Goal: Information Seeking & Learning: Learn about a topic

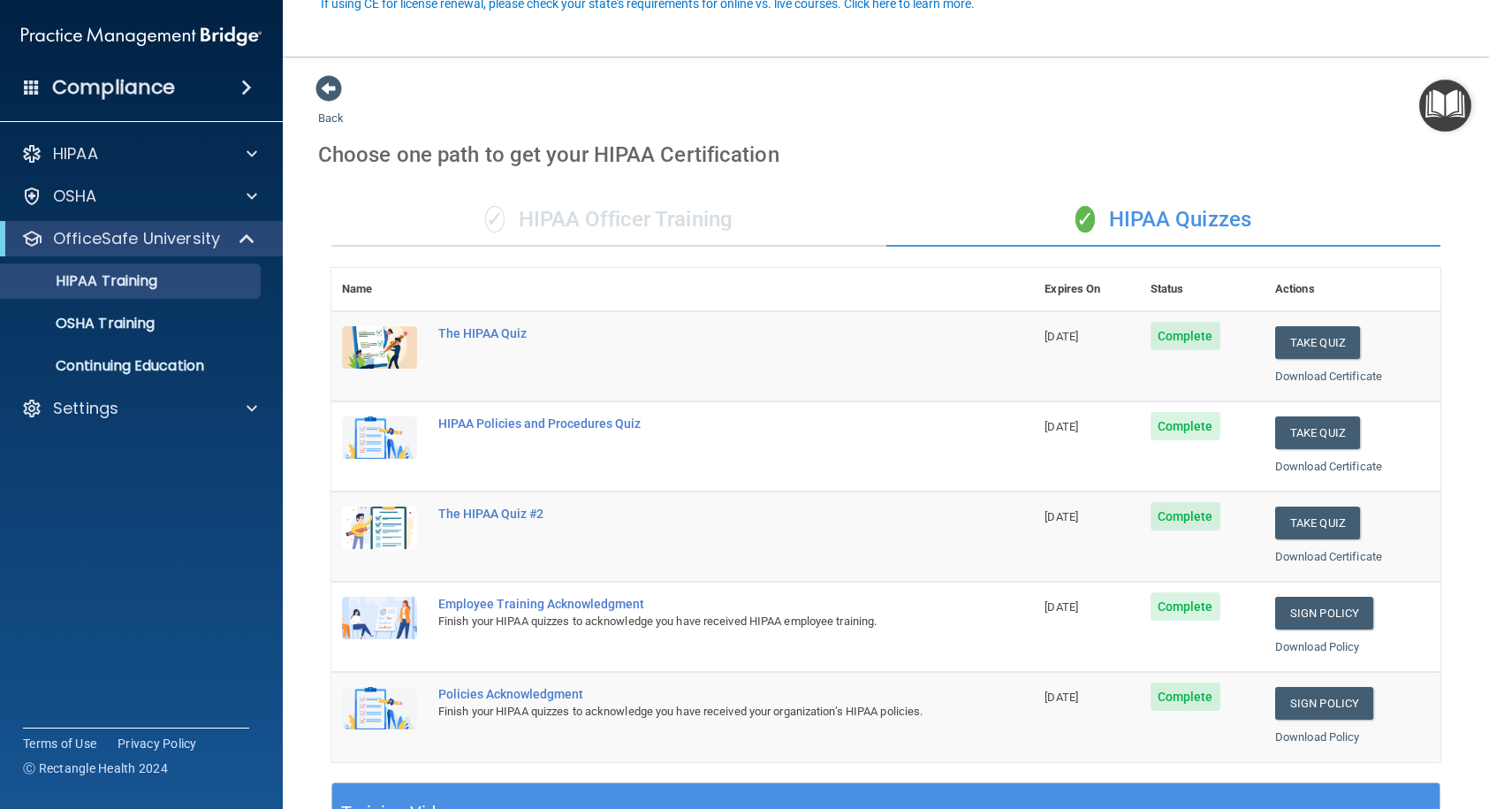
scroll to position [177, 0]
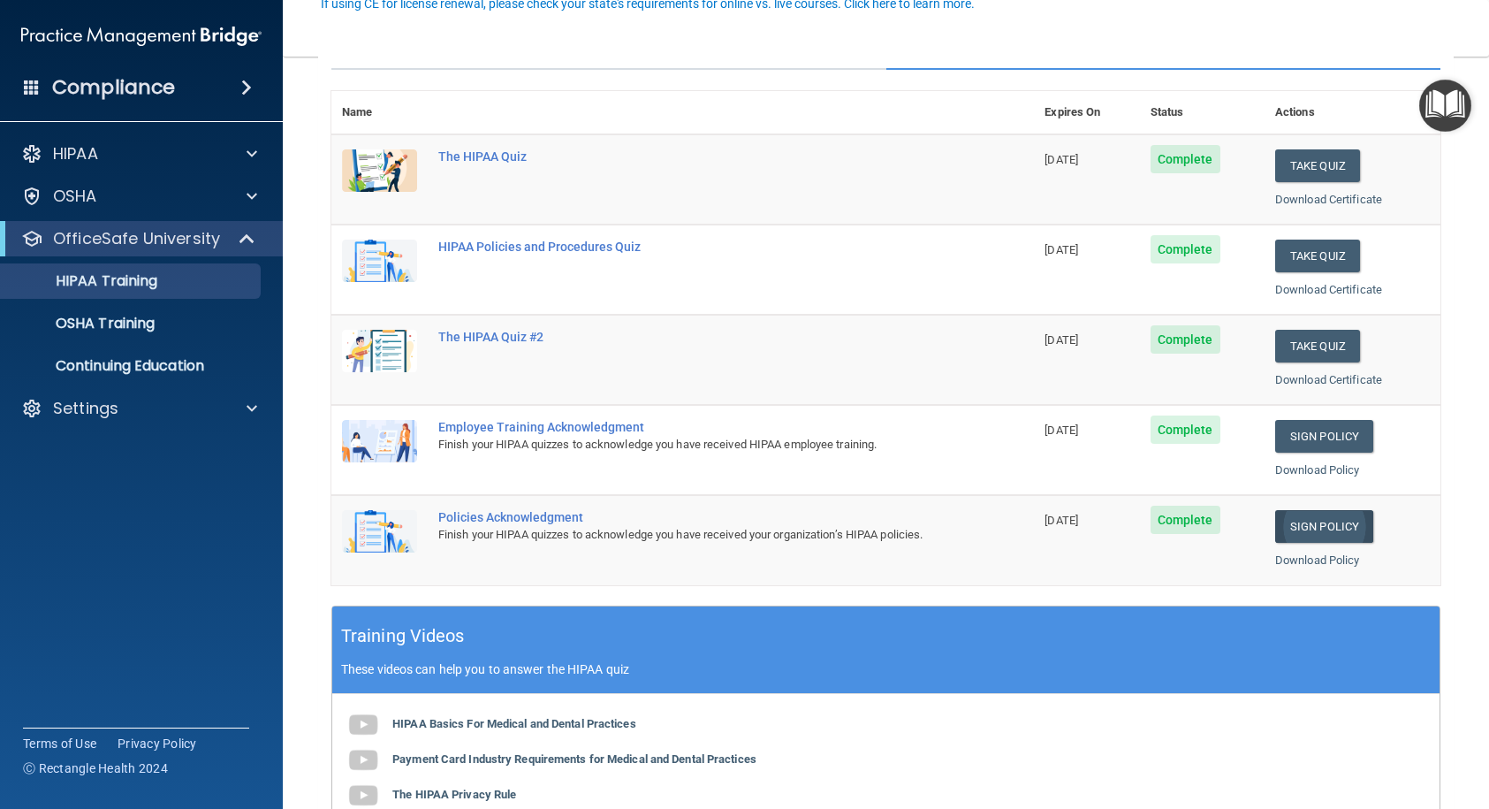
click at [1303, 529] on link "Sign Policy" at bounding box center [1324, 526] width 98 height 33
click at [86, 326] on p "OSHA Training" at bounding box center [82, 324] width 143 height 18
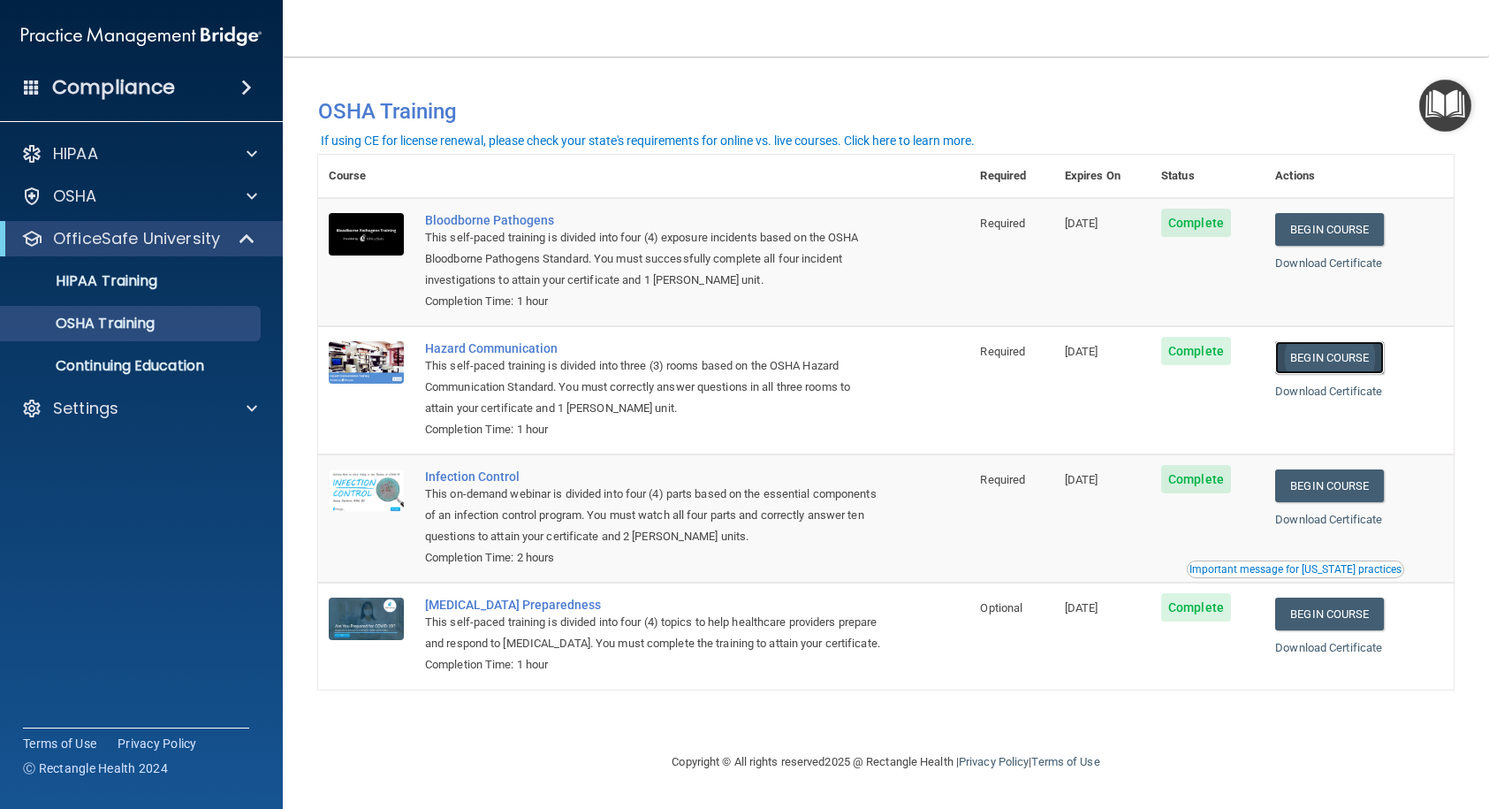
click at [1341, 351] on link "Begin Course" at bounding box center [1329, 357] width 108 height 33
click at [202, 323] on div "OSHA Training" at bounding box center [131, 324] width 241 height 18
click at [139, 317] on p "OSHA Training" at bounding box center [82, 324] width 143 height 18
click at [70, 315] on p "OSHA Training" at bounding box center [82, 324] width 143 height 18
click at [74, 315] on p "OSHA Training" at bounding box center [82, 324] width 143 height 18
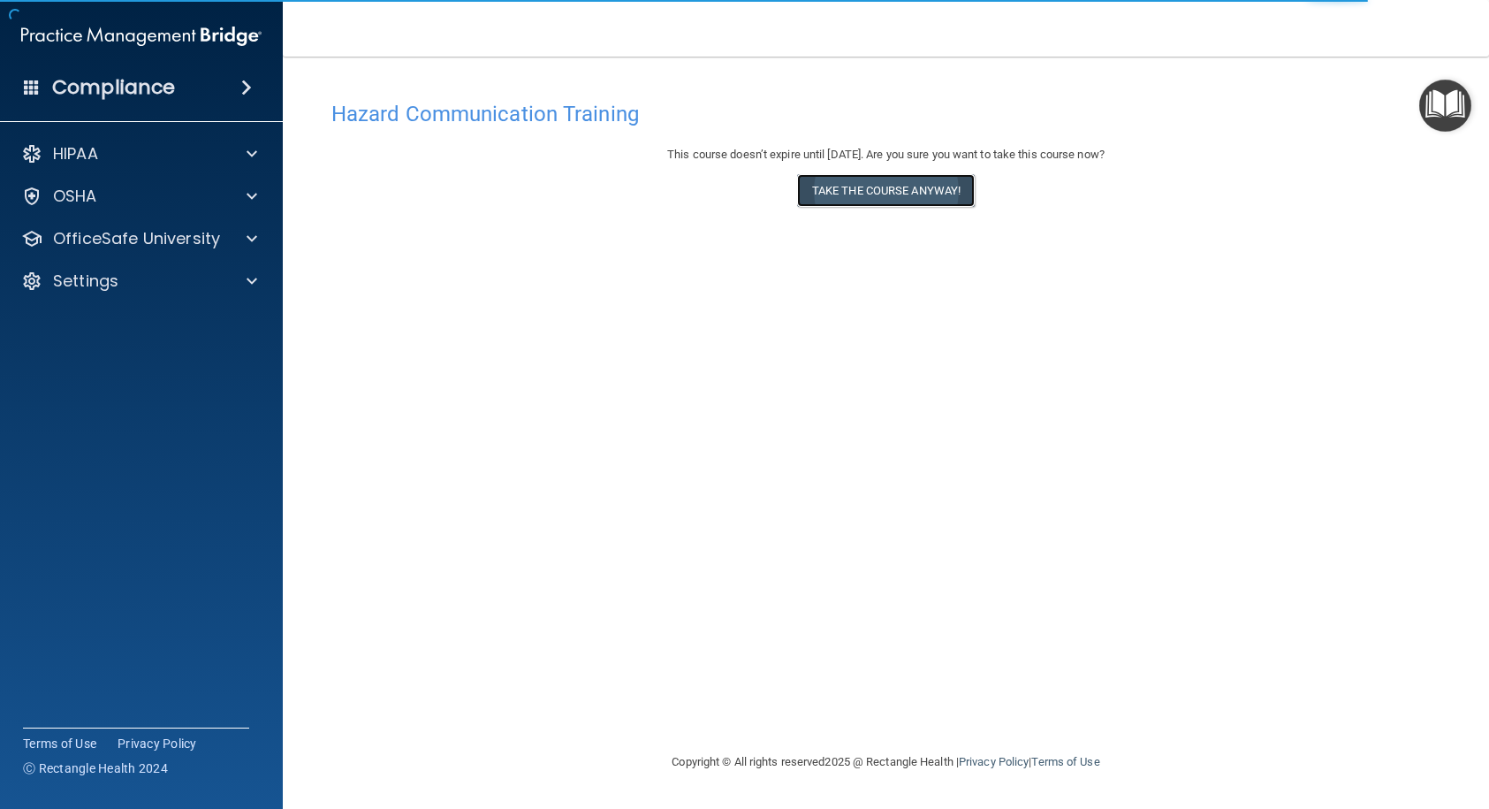
click at [922, 190] on button "Take the course anyway!" at bounding box center [886, 190] width 178 height 33
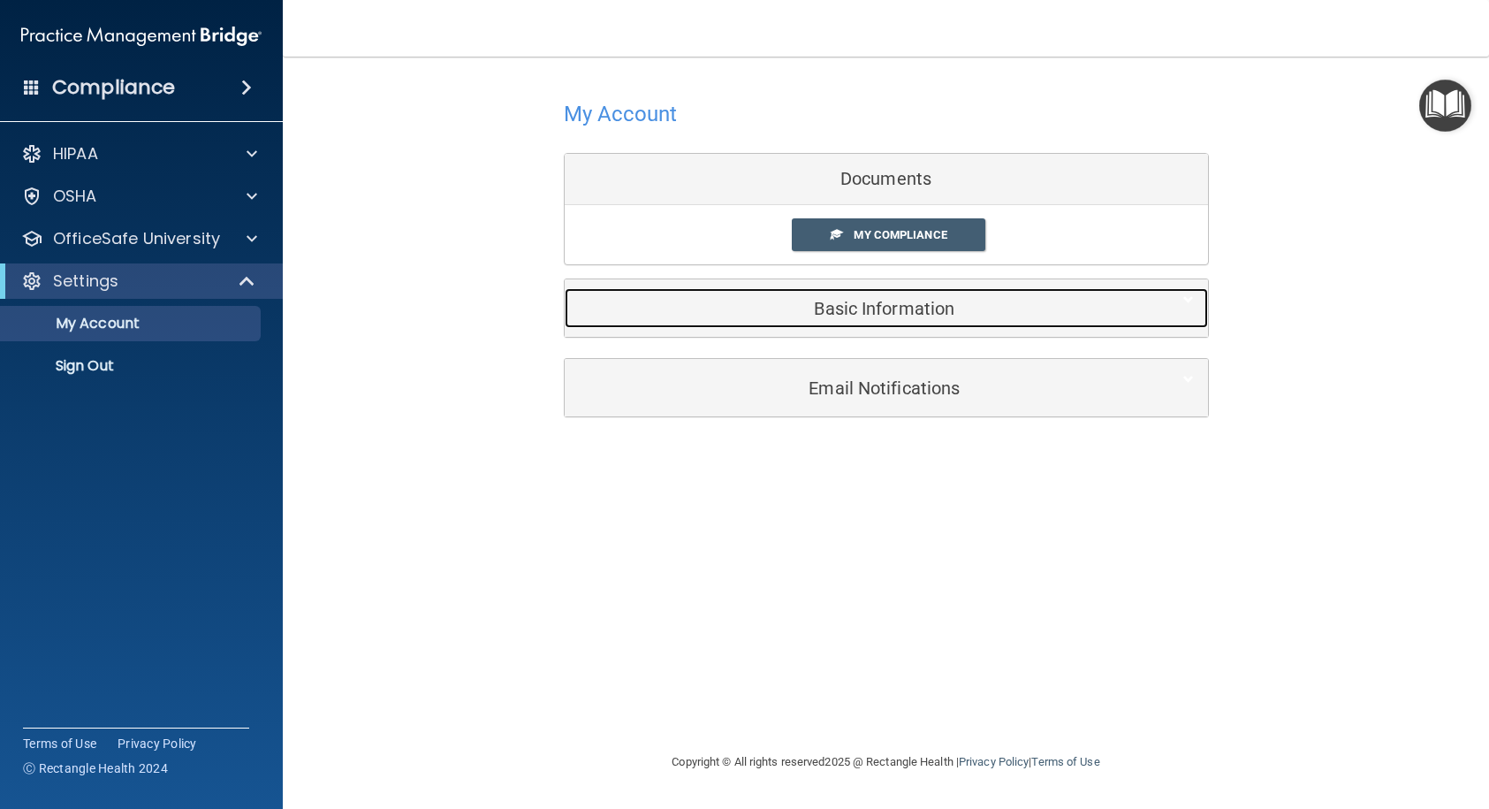
click at [861, 306] on h5 "Basic Information" at bounding box center [859, 308] width 563 height 19
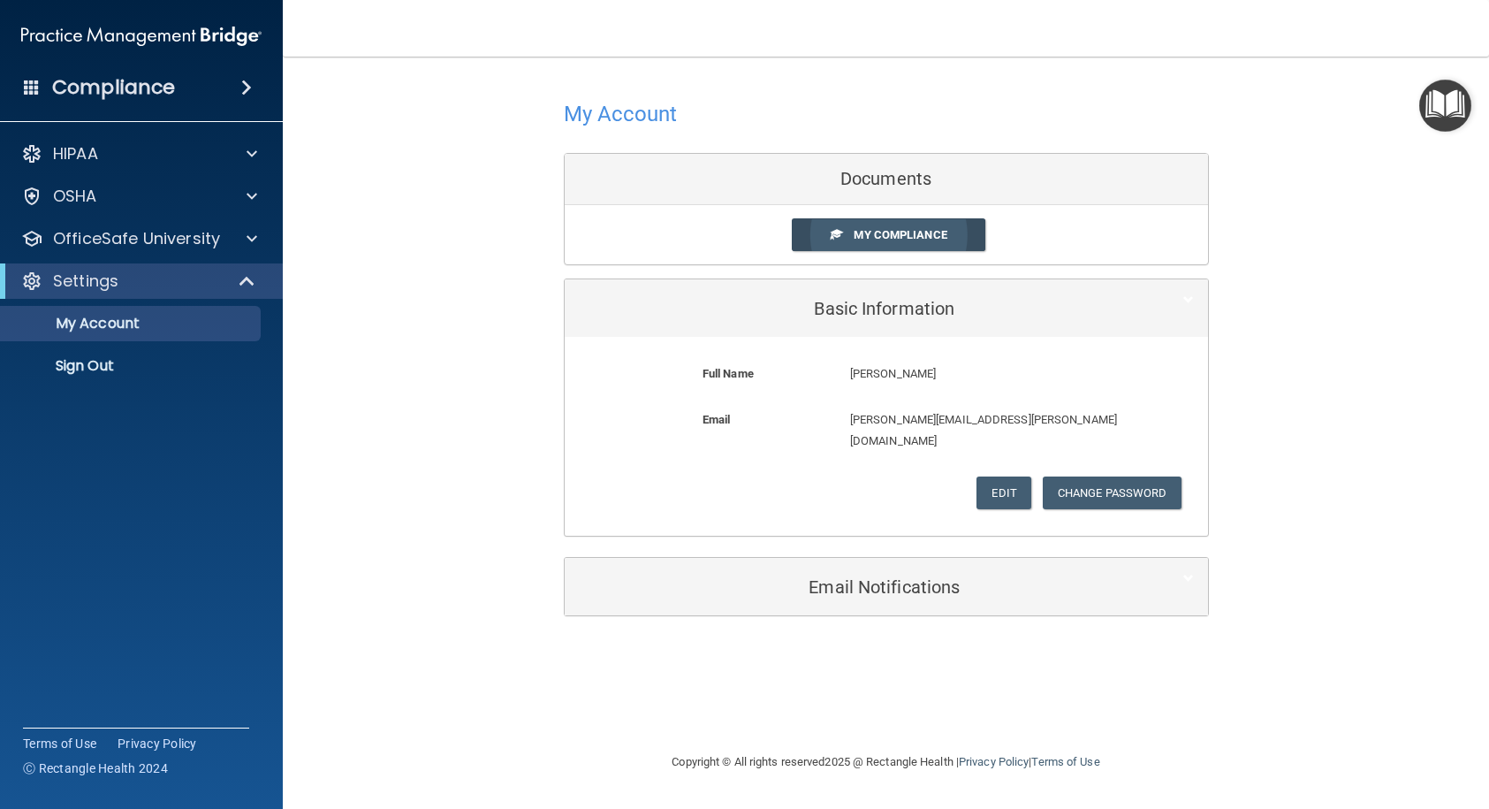
click at [863, 231] on span "My Compliance" at bounding box center [900, 234] width 93 height 13
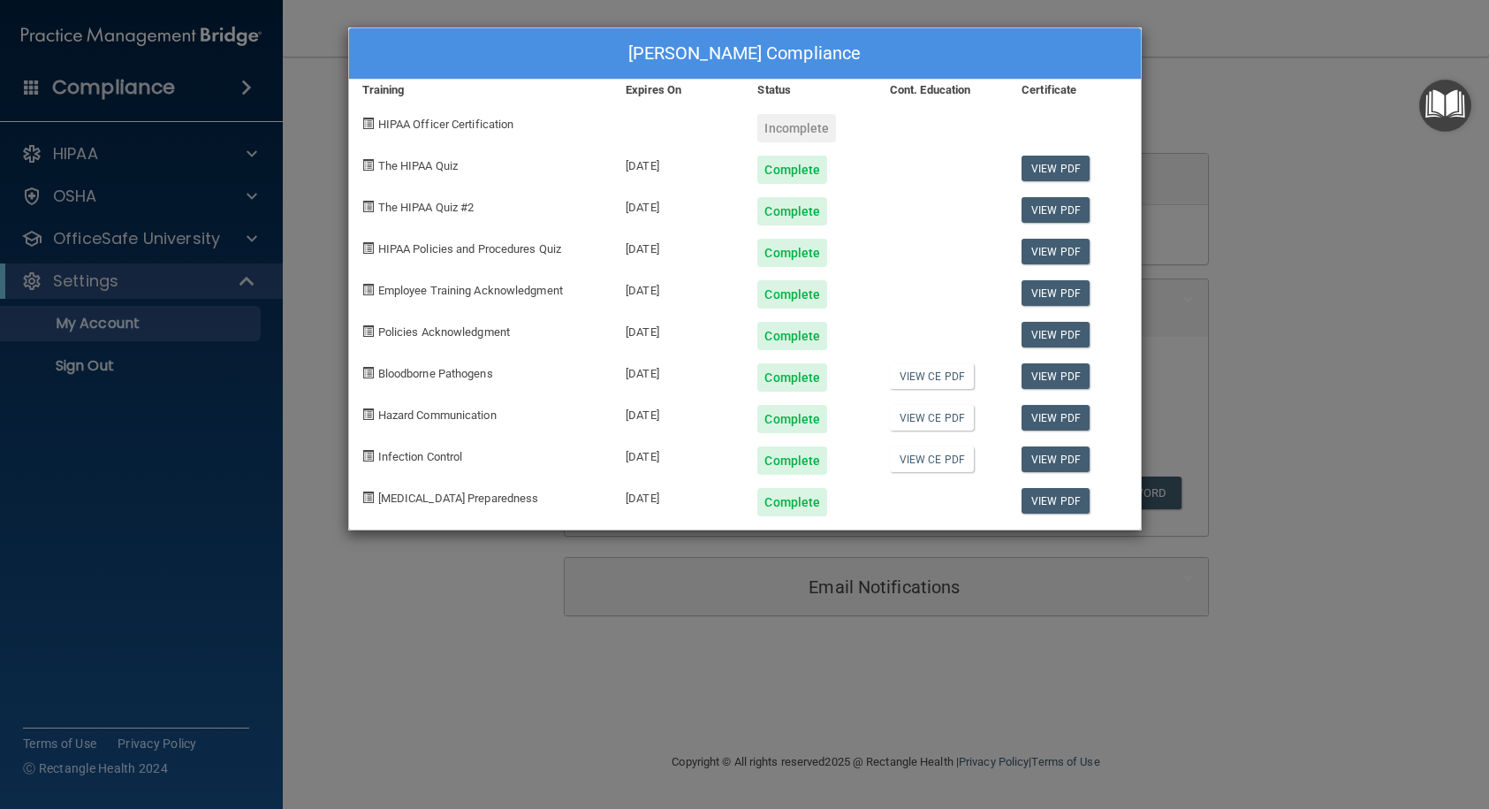
click at [174, 323] on div "Kari Kosbau's Compliance Training Expires On Status Cont. Education Certificate…" at bounding box center [744, 404] width 1489 height 809
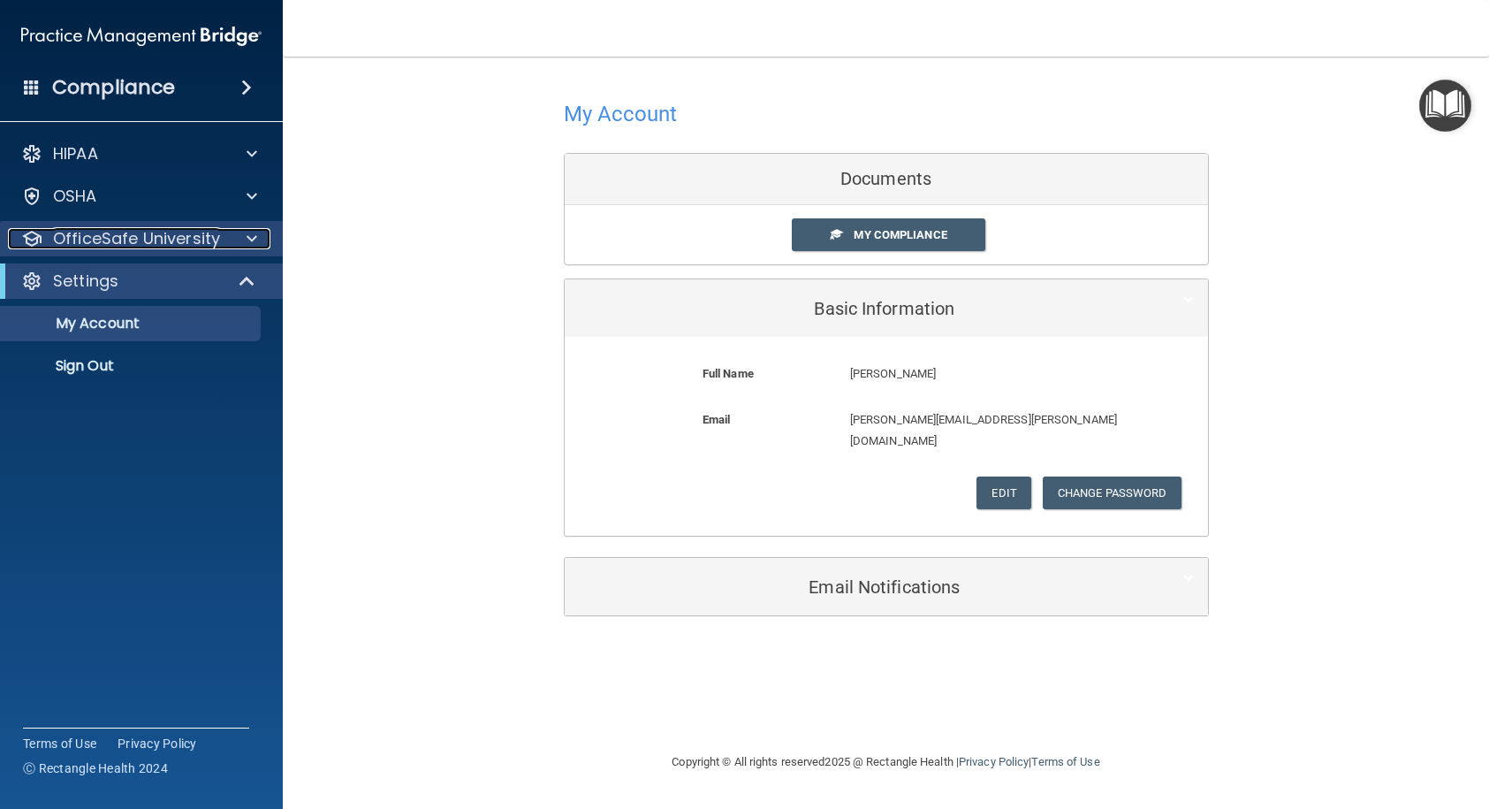
click at [113, 241] on p "OfficeSafe University" at bounding box center [136, 238] width 167 height 21
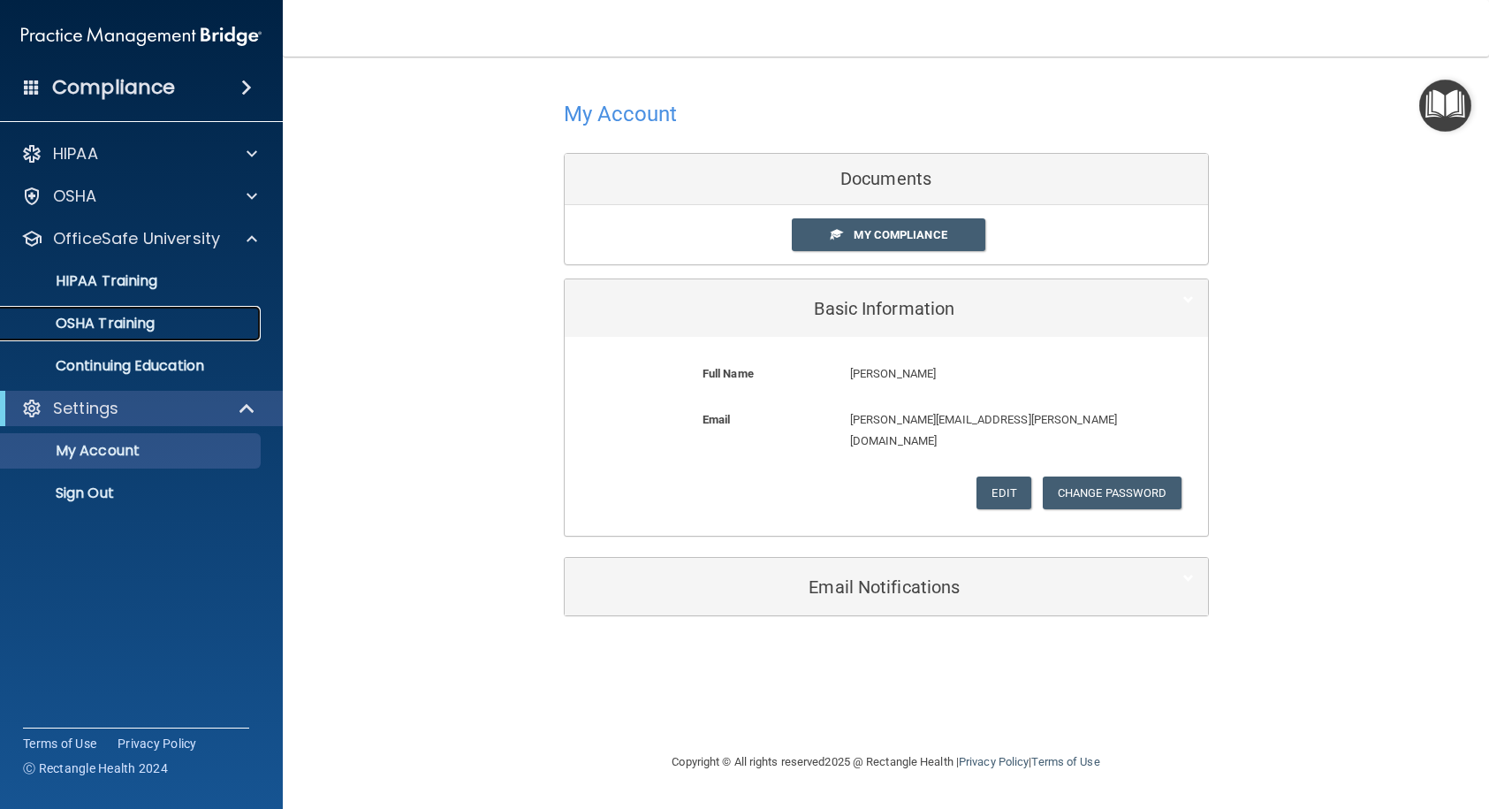
click at [133, 326] on p "OSHA Training" at bounding box center [82, 324] width 143 height 18
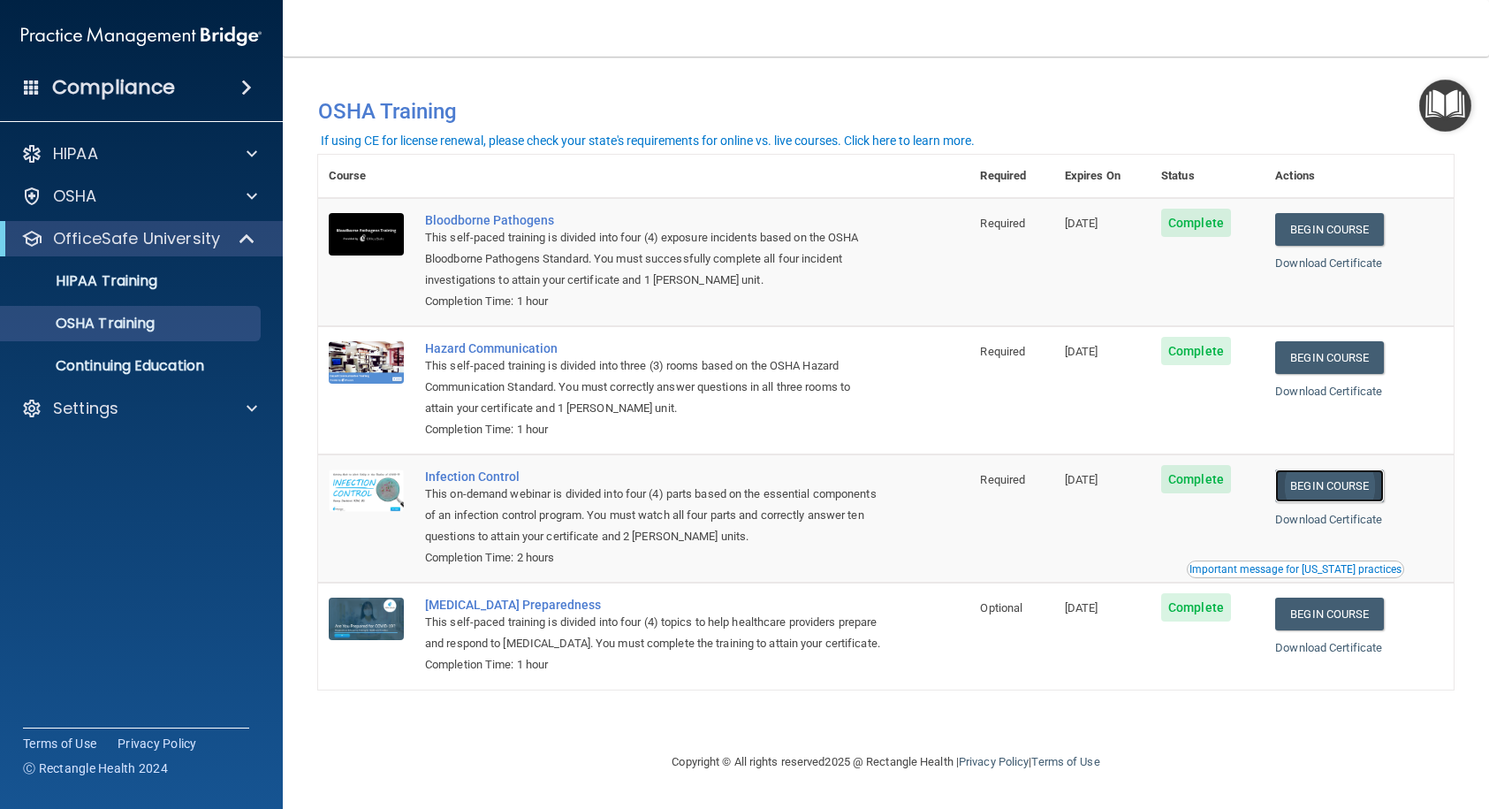
click at [1342, 491] on link "Begin Course" at bounding box center [1329, 485] width 108 height 33
click at [1329, 389] on link "Download Certificate" at bounding box center [1328, 390] width 107 height 13
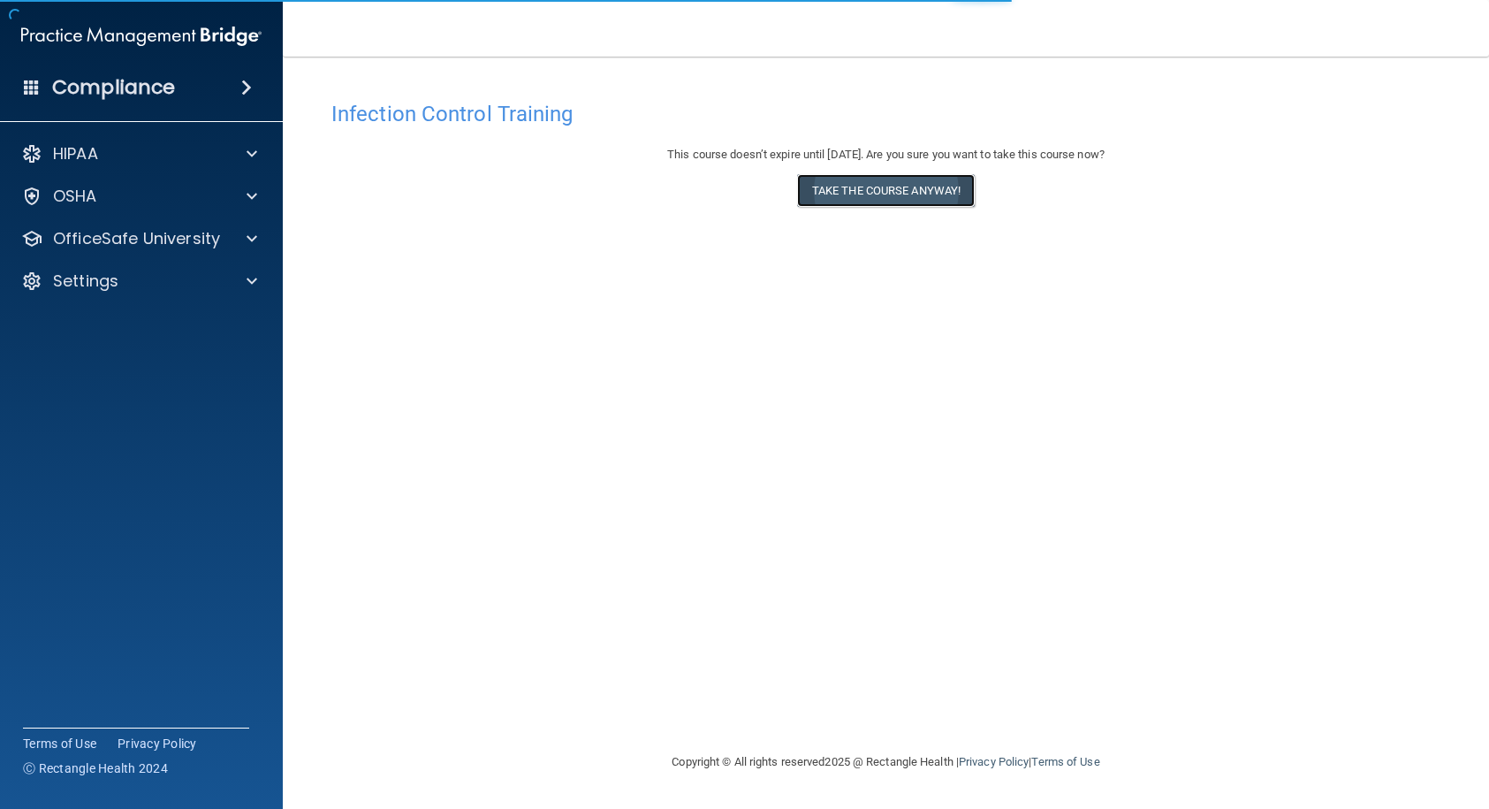
click at [903, 195] on button "Take the course anyway!" at bounding box center [886, 190] width 178 height 33
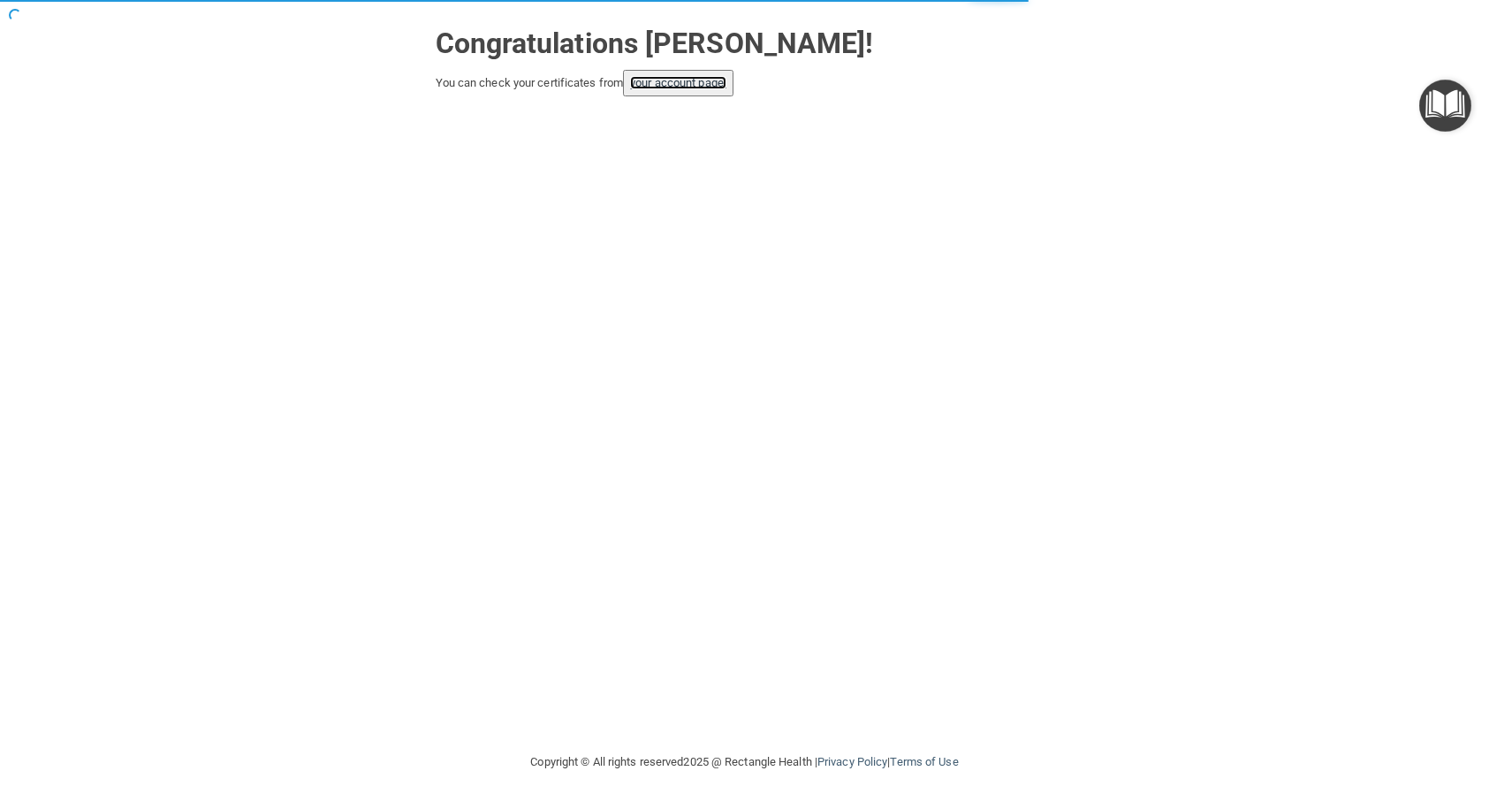
click at [661, 79] on link "your account page!" at bounding box center [678, 82] width 96 height 13
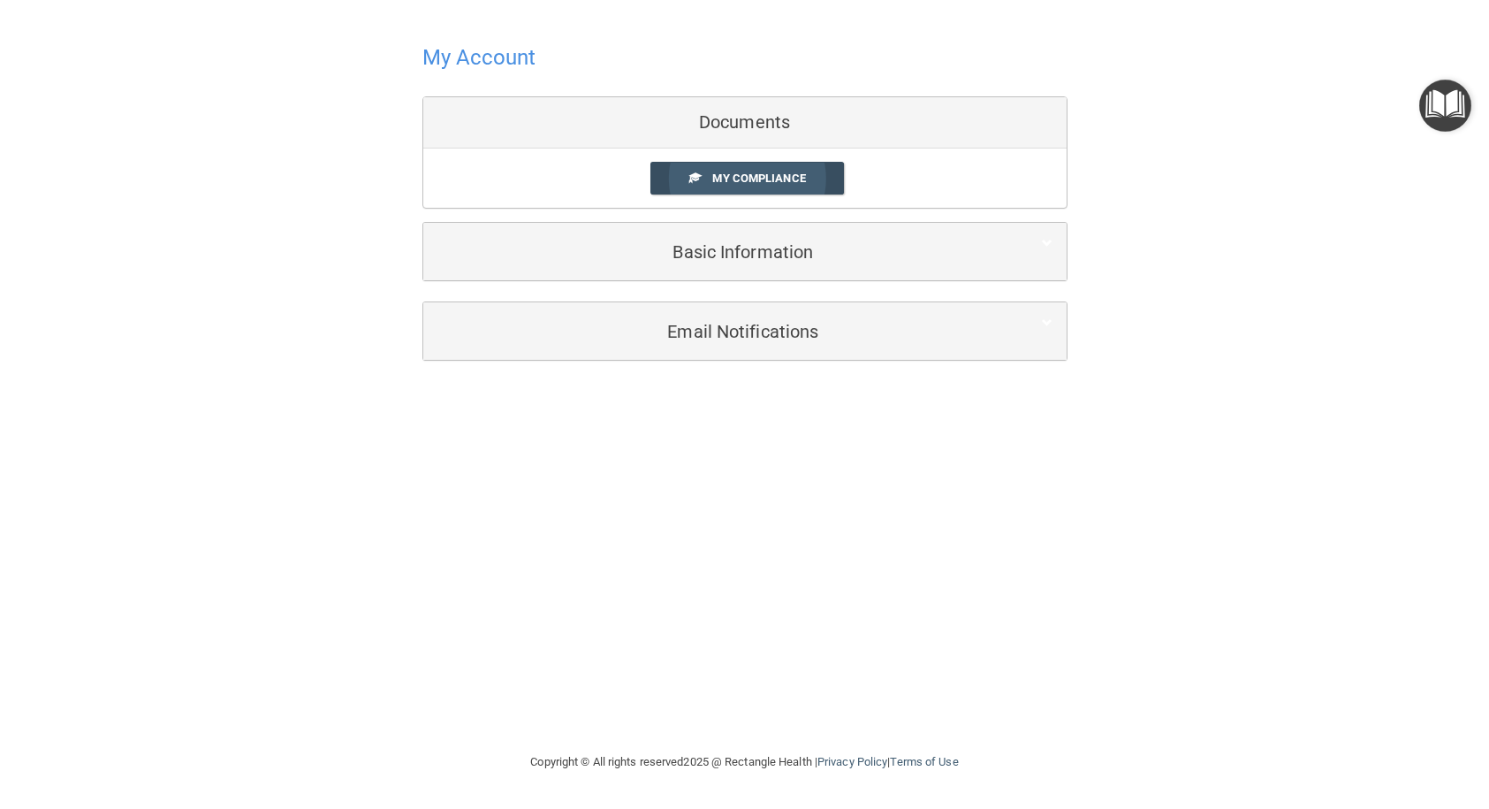
click at [729, 179] on span "My Compliance" at bounding box center [758, 177] width 93 height 13
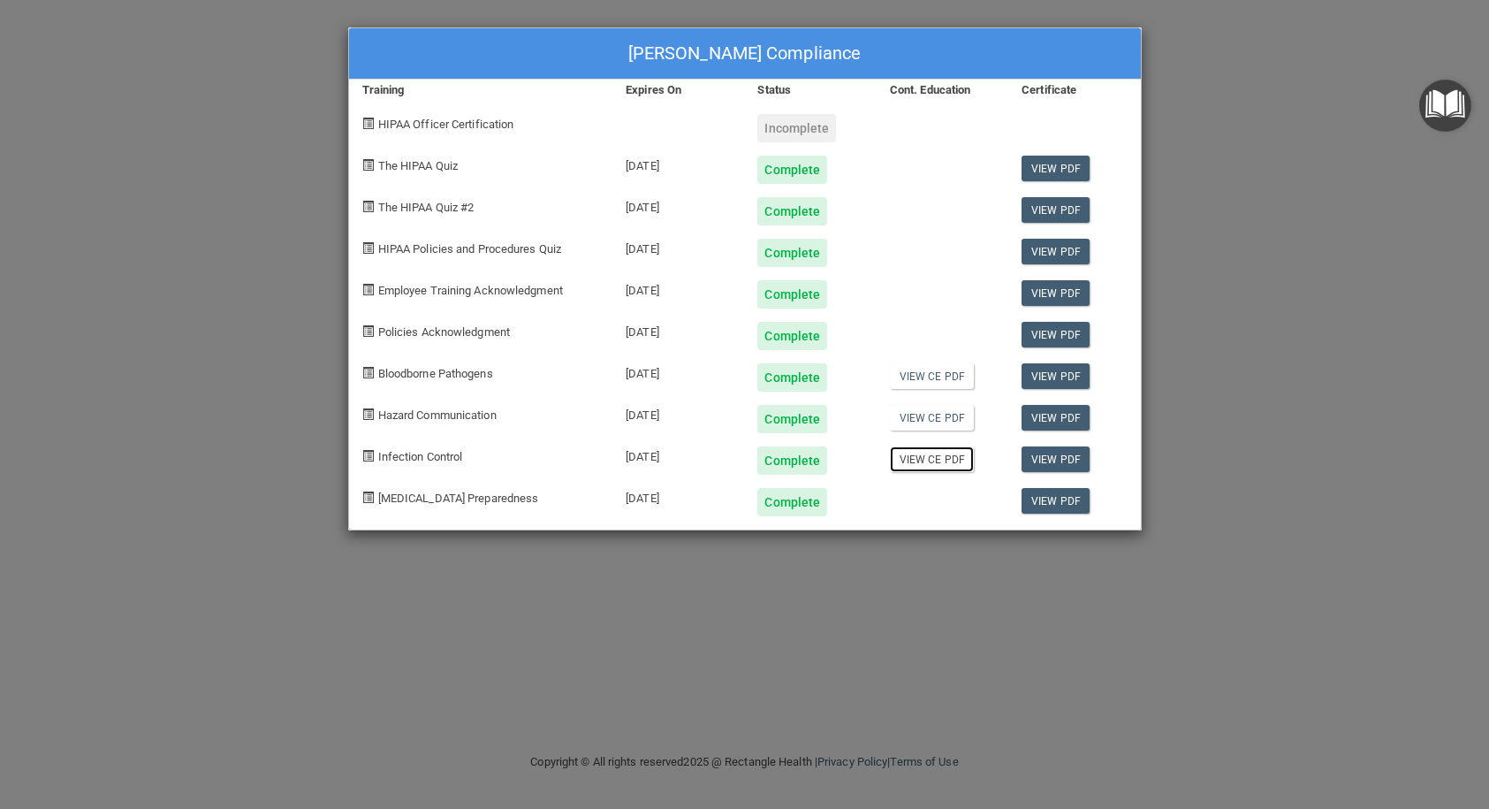
click at [917, 456] on link "View CE PDF" at bounding box center [932, 459] width 84 height 26
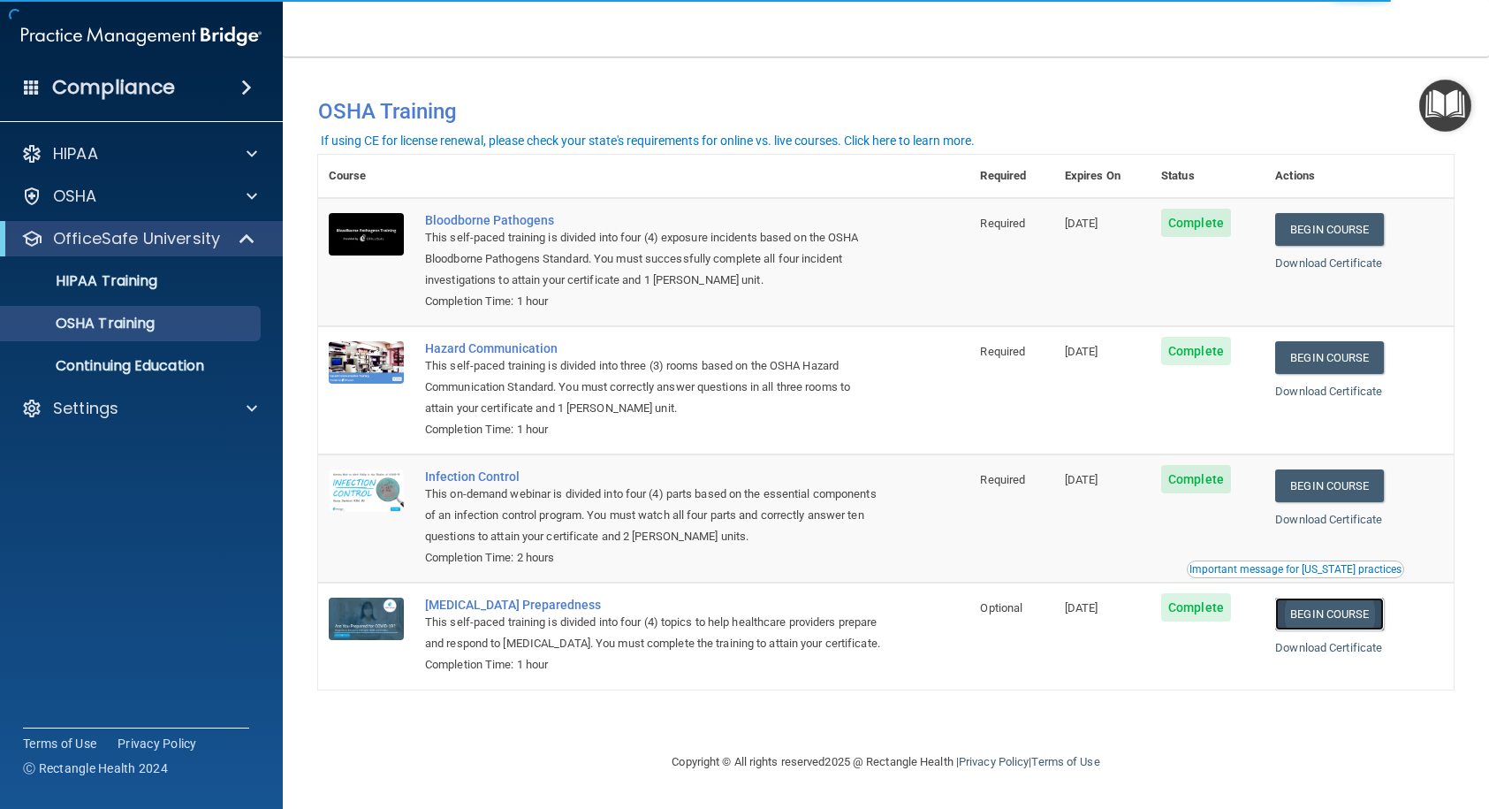
click at [1352, 620] on link "Begin Course" at bounding box center [1329, 613] width 108 height 33
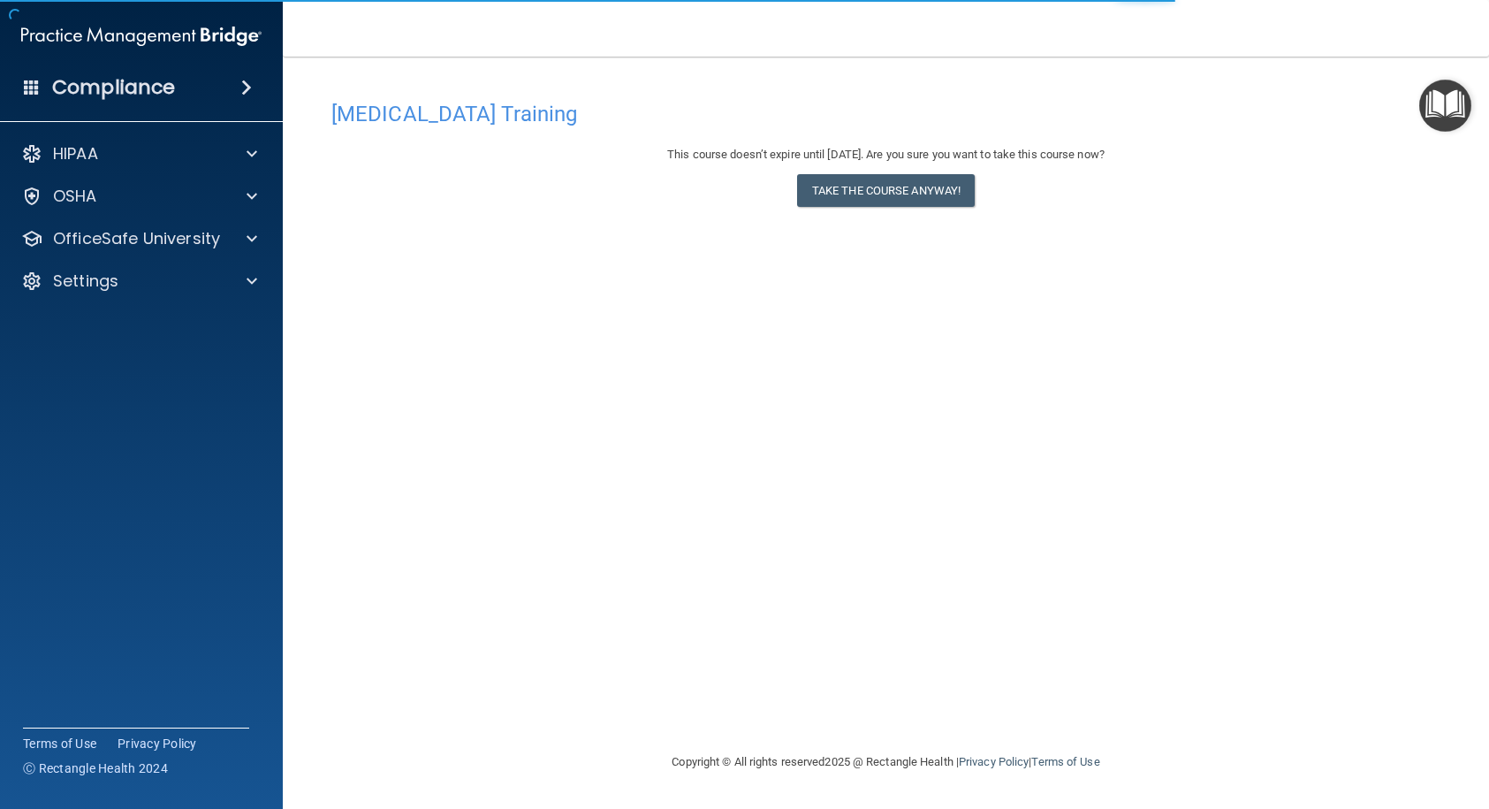
click at [1389, 639] on div "[MEDICAL_DATA] Training This course doesn’t expire until [DATE]. Are you sure y…" at bounding box center [886, 421] width 1136 height 659
click at [854, 189] on button "Take the course anyway!" at bounding box center [886, 190] width 178 height 33
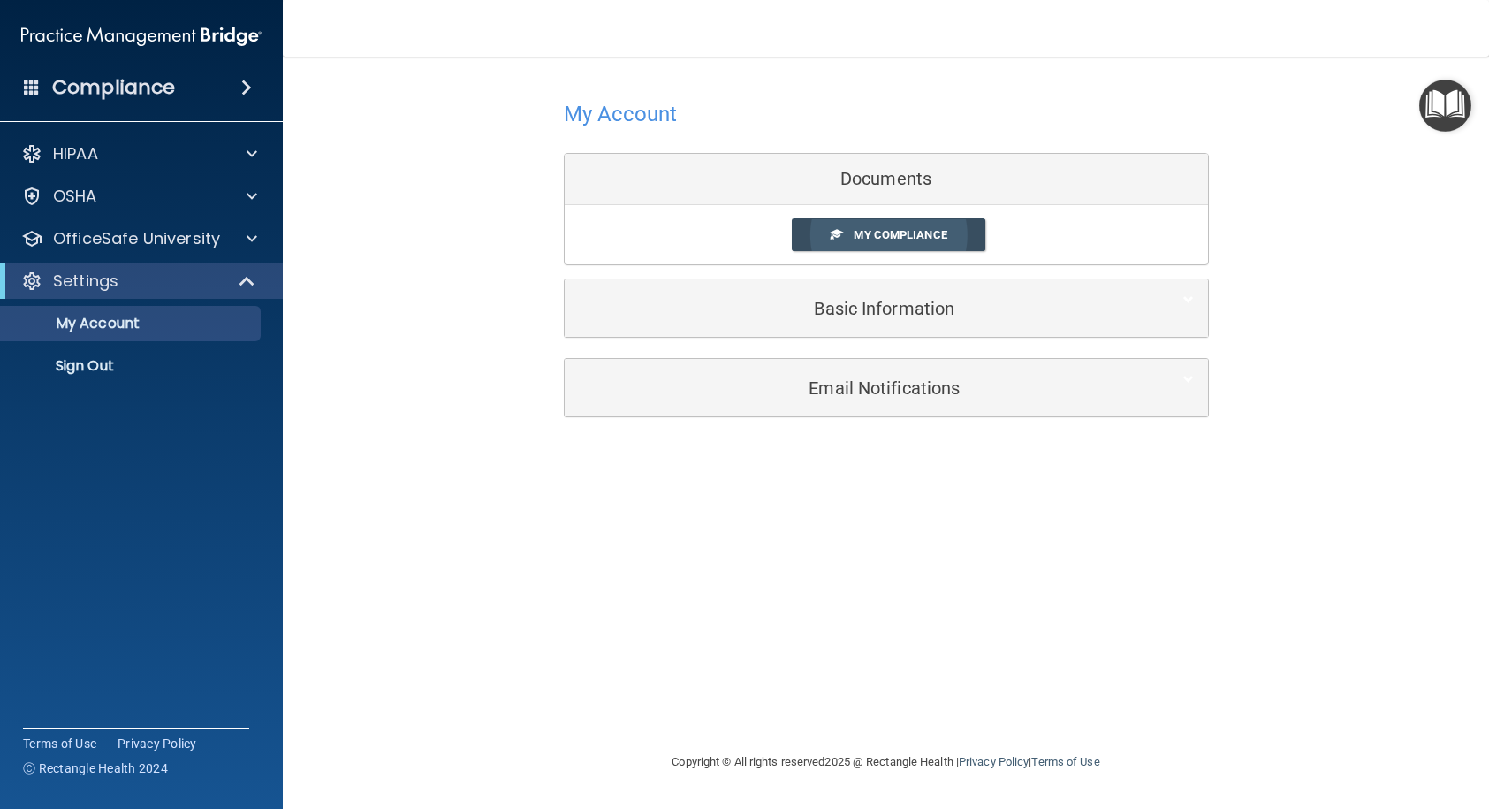
click at [853, 230] on link "My Compliance" at bounding box center [889, 234] width 194 height 33
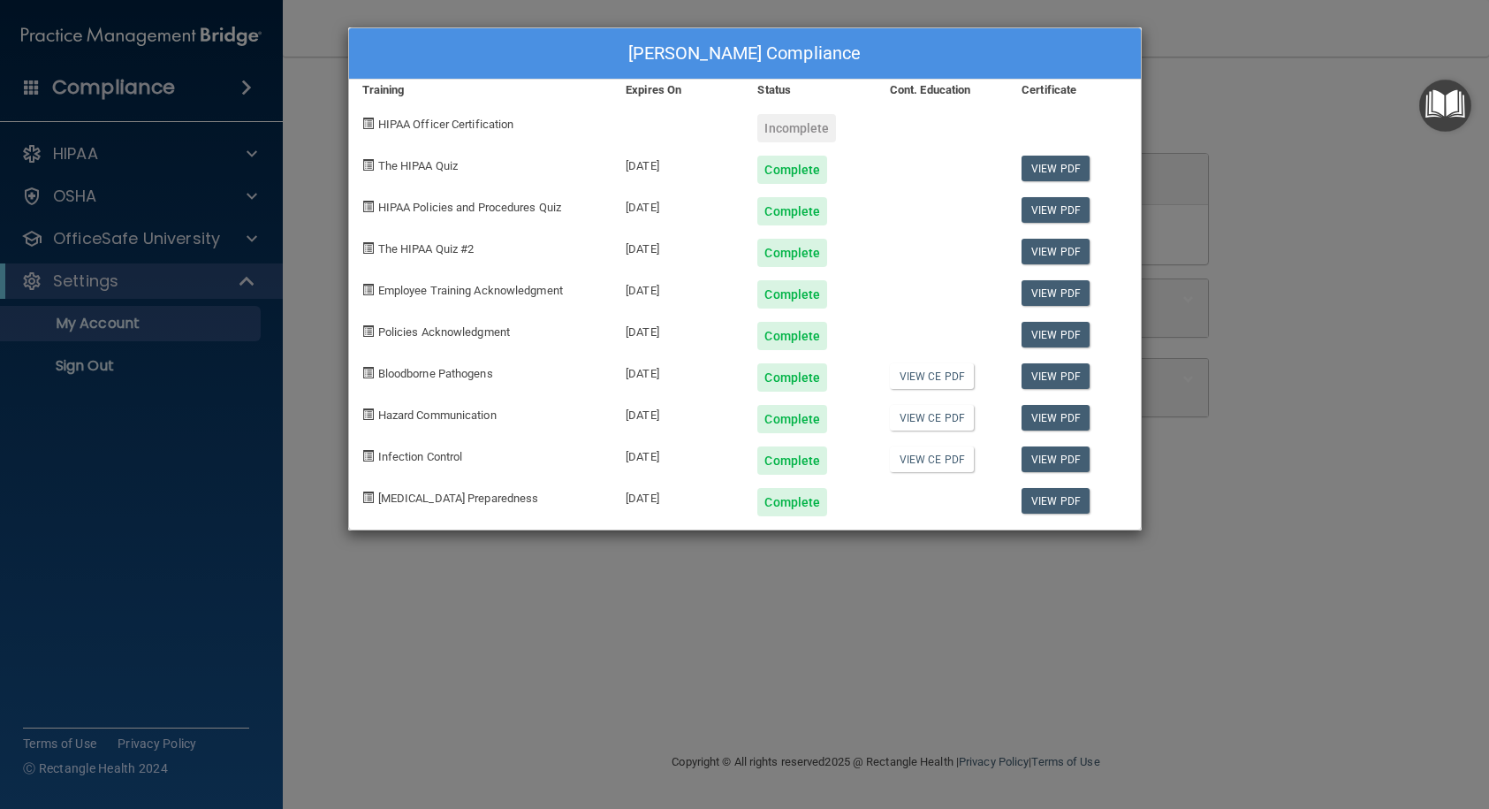
click at [138, 277] on div "[PERSON_NAME] Compliance Training Expires On Status Cont. Education Certificate…" at bounding box center [744, 404] width 1489 height 809
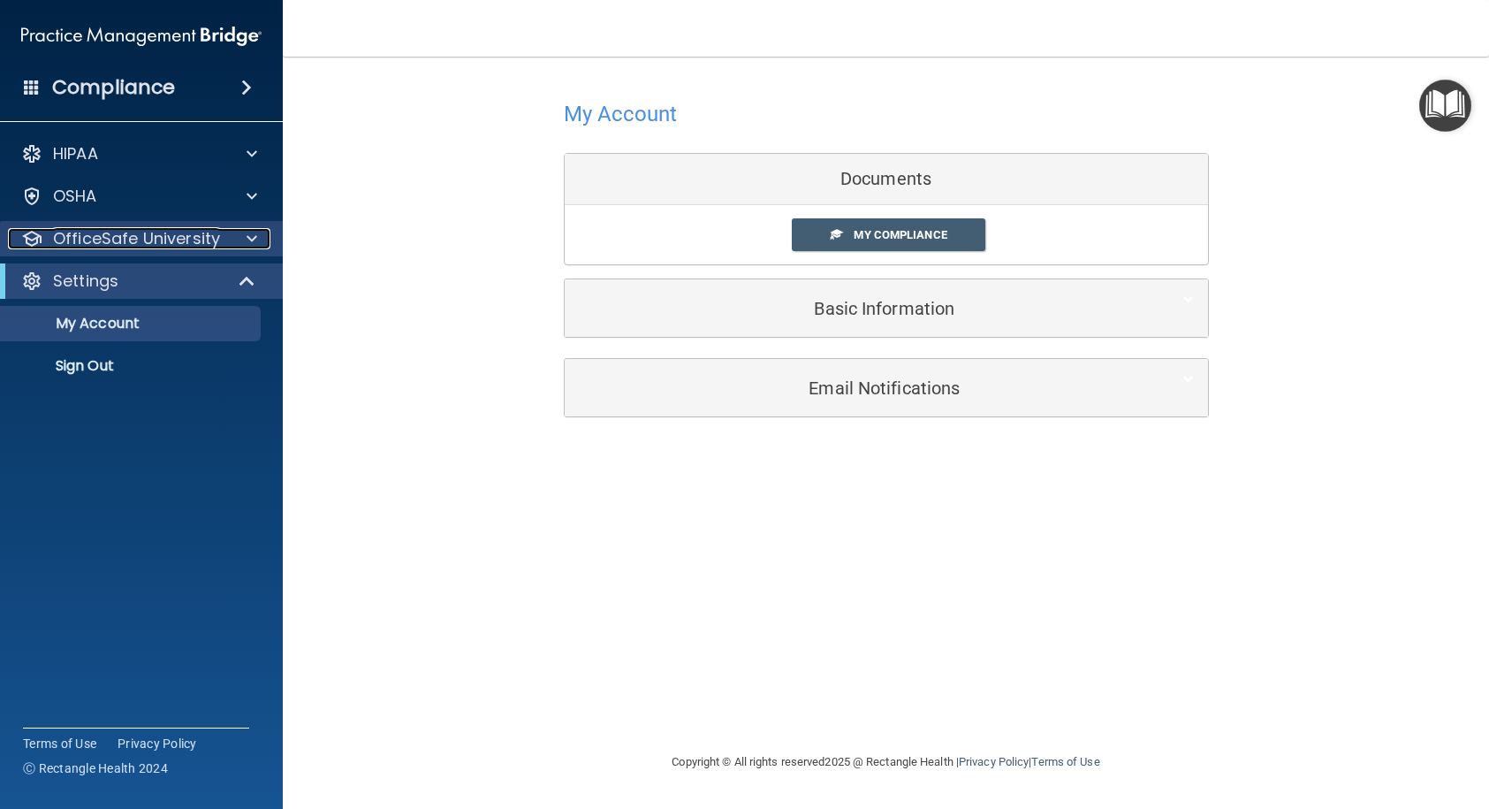
click at [118, 228] on p "OfficeSafe University" at bounding box center [136, 238] width 167 height 21
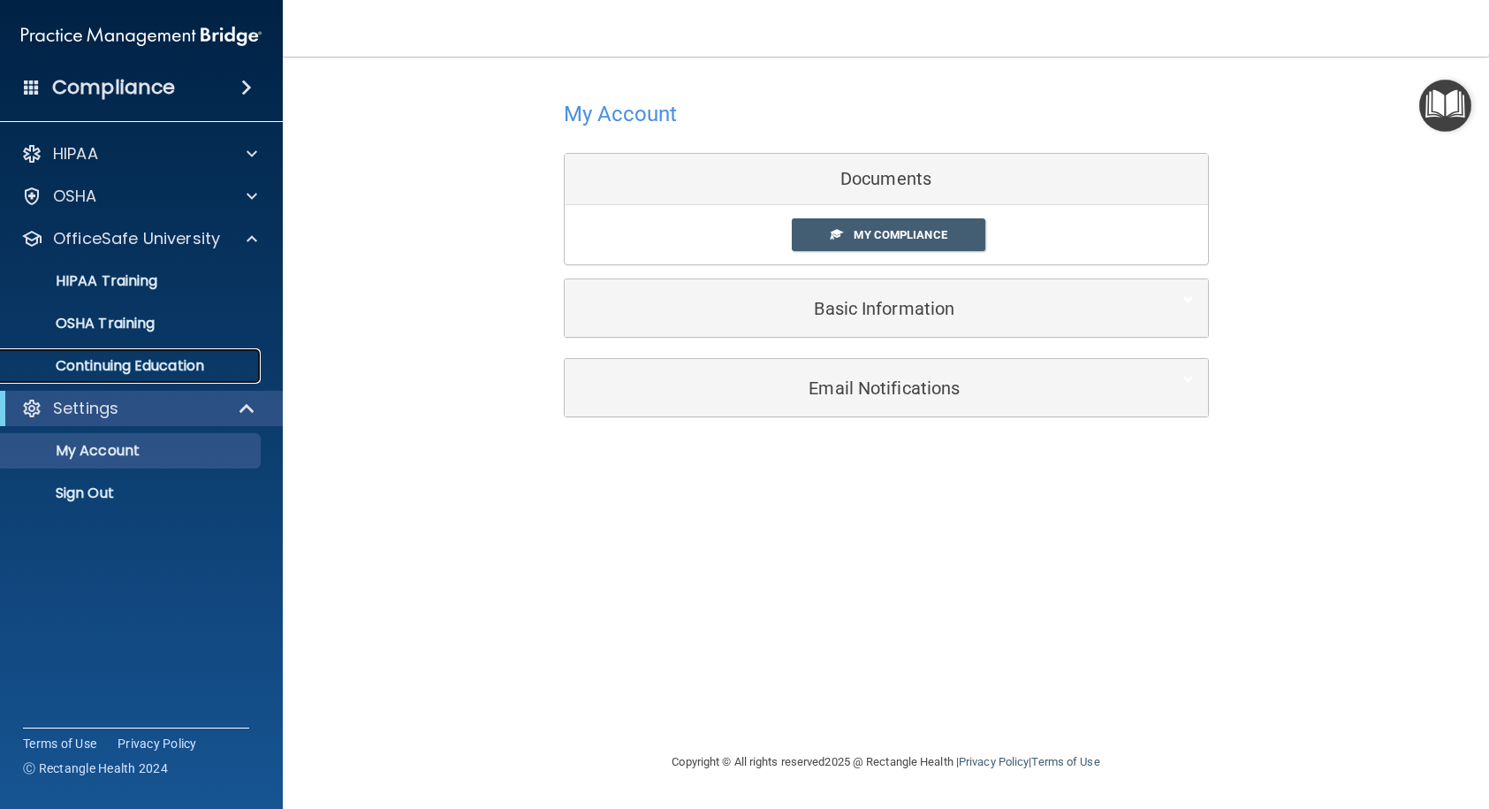
click at [136, 367] on p "Continuing Education" at bounding box center [131, 366] width 241 height 18
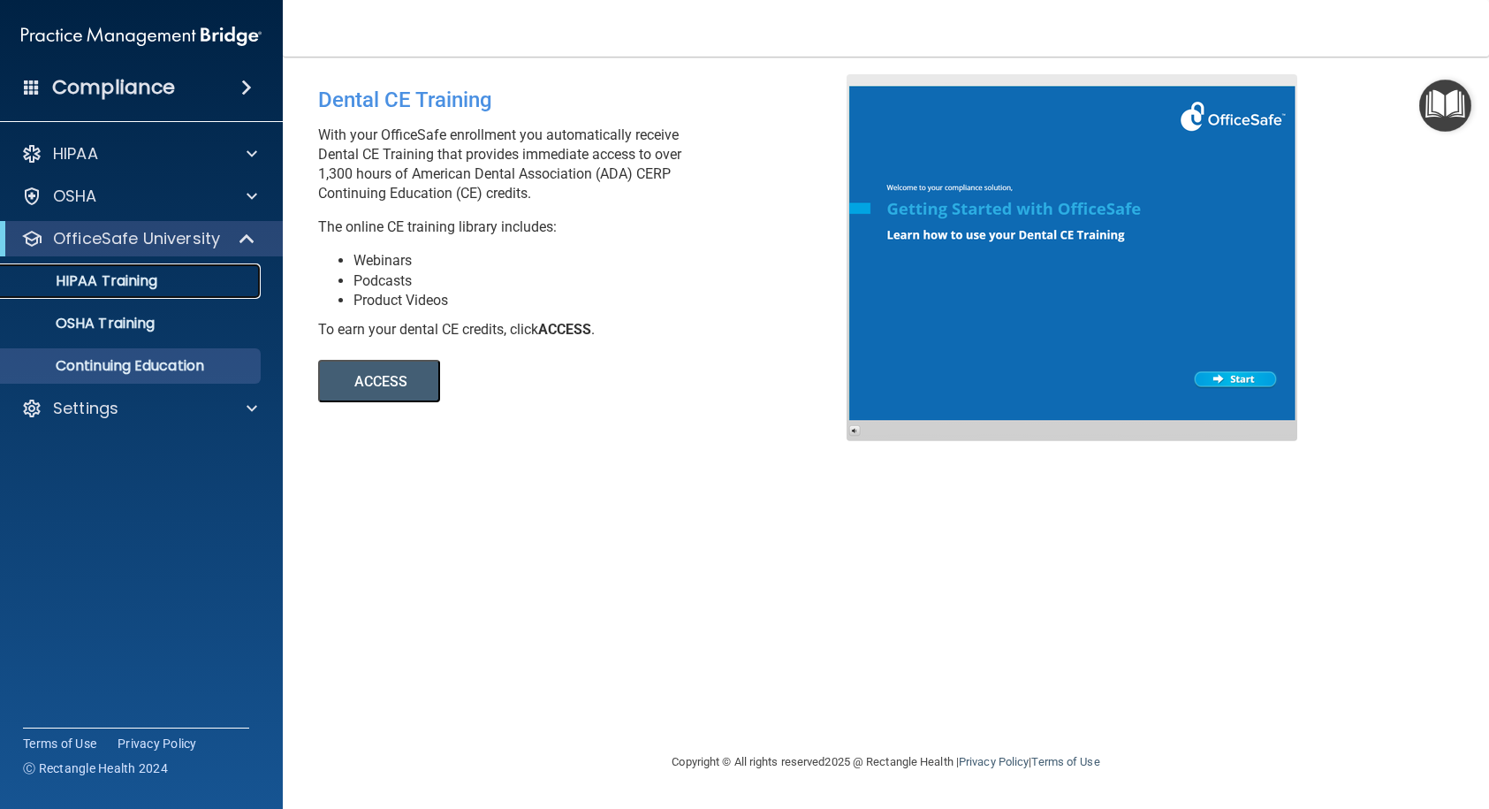
click at [162, 285] on div "HIPAA Training" at bounding box center [131, 281] width 241 height 18
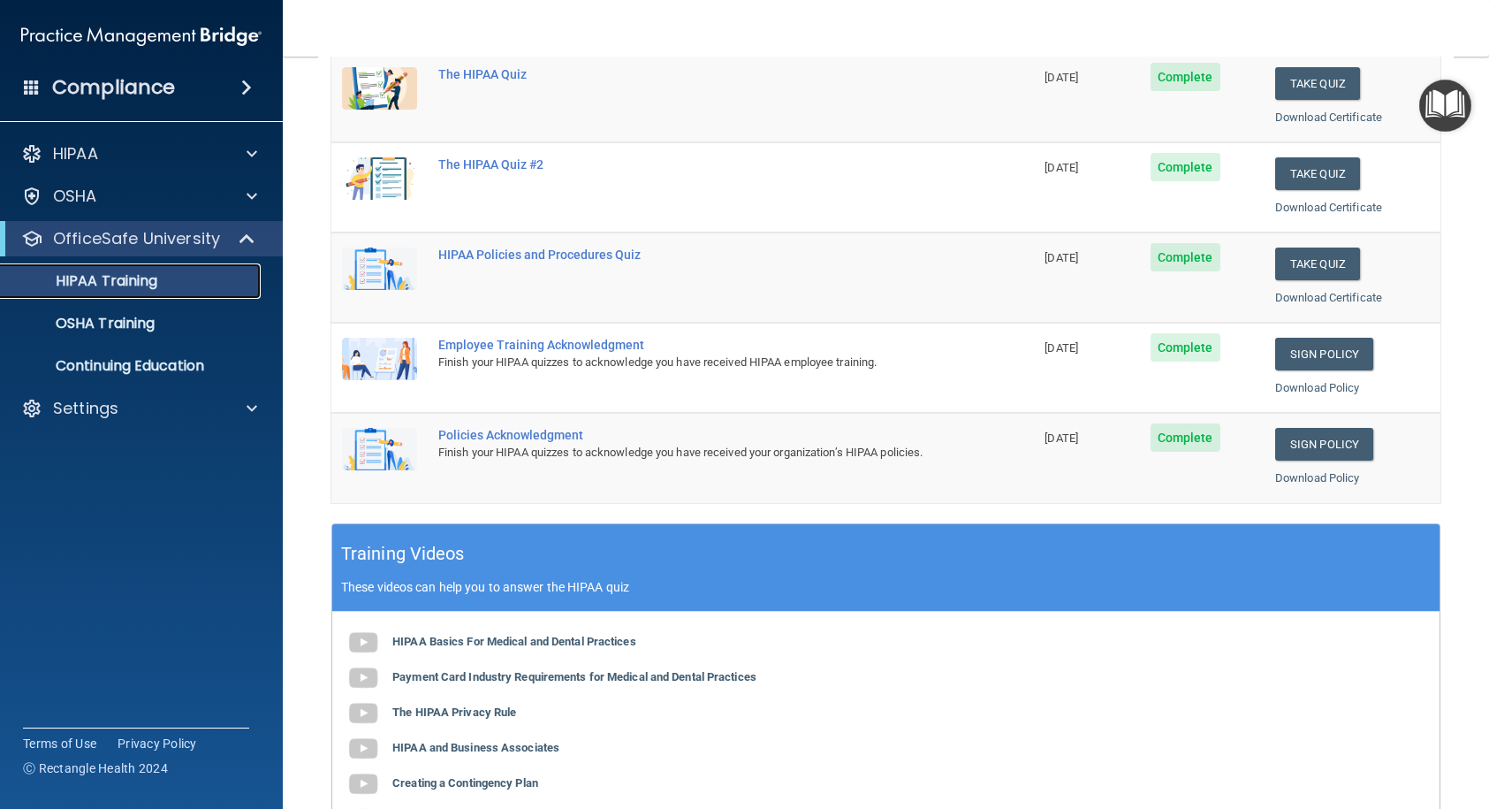
scroll to position [265, 0]
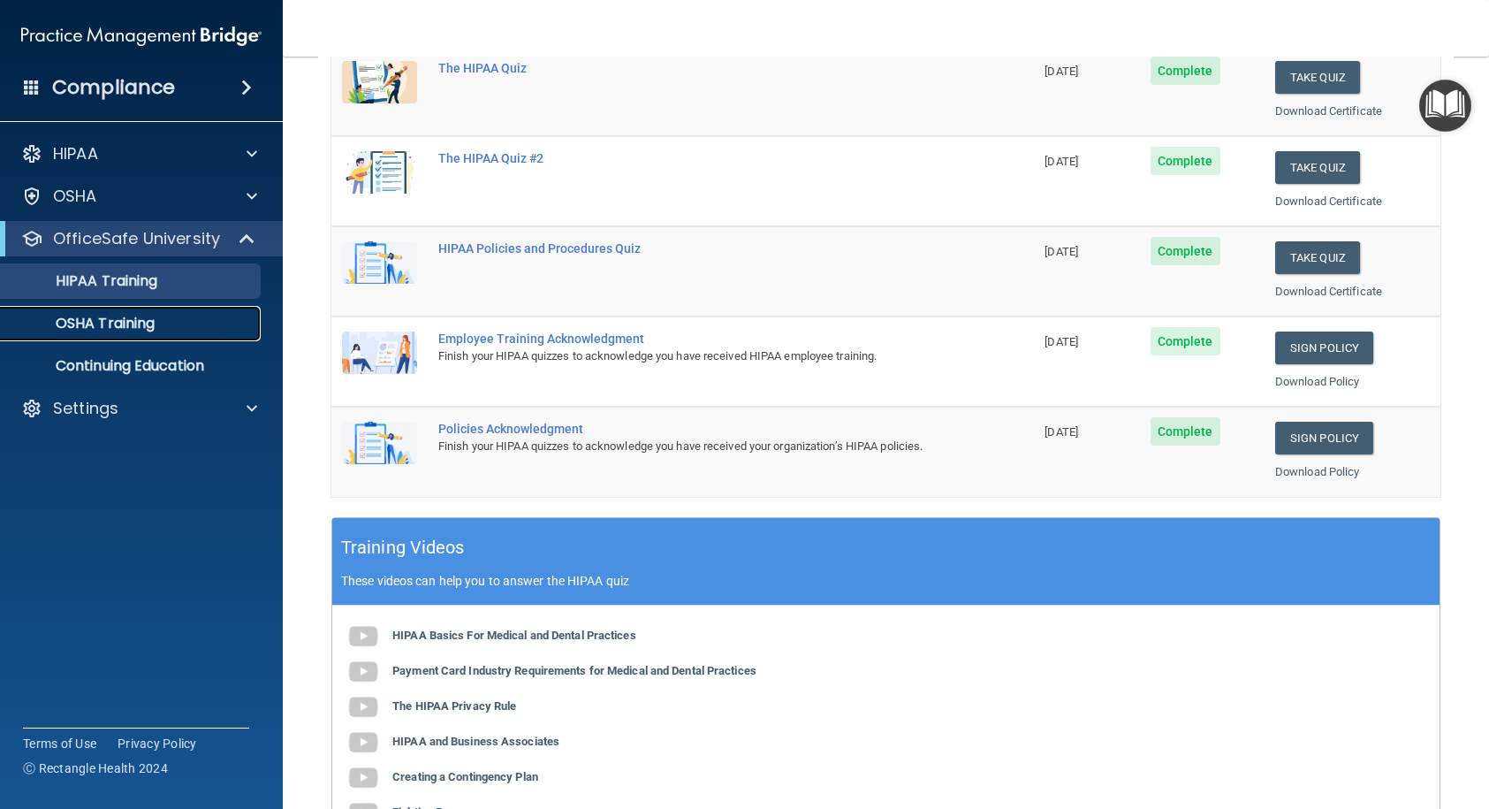
click at [133, 316] on p "OSHA Training" at bounding box center [82, 324] width 143 height 18
